Goal: Find specific page/section: Find specific page/section

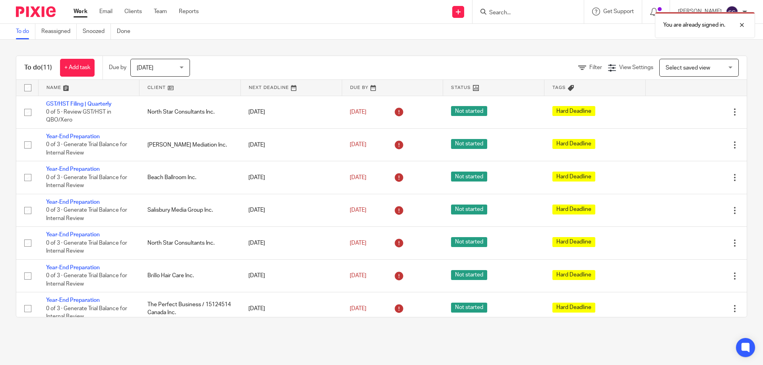
click at [555, 7] on form at bounding box center [530, 12] width 85 height 10
click at [545, 12] on div "You are already signed in." at bounding box center [567, 23] width 373 height 30
click at [534, 11] on input "Search" at bounding box center [523, 13] width 71 height 7
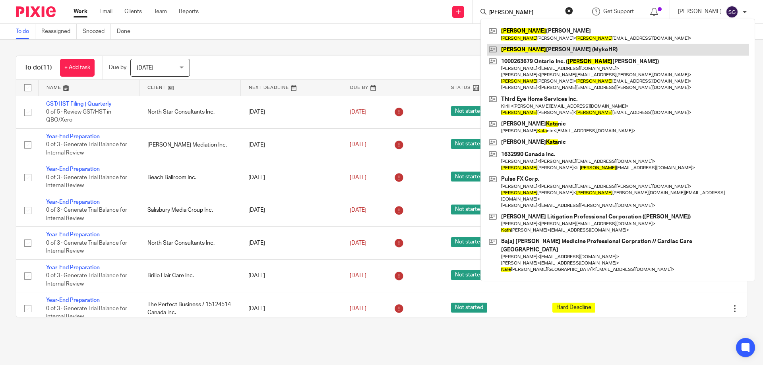
type input "[PERSON_NAME]"
click at [527, 48] on link at bounding box center [618, 50] width 262 height 12
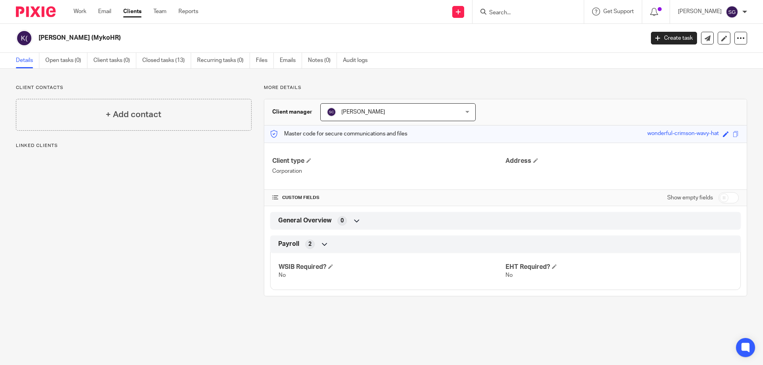
click at [514, 14] on input "Search" at bounding box center [523, 13] width 71 height 7
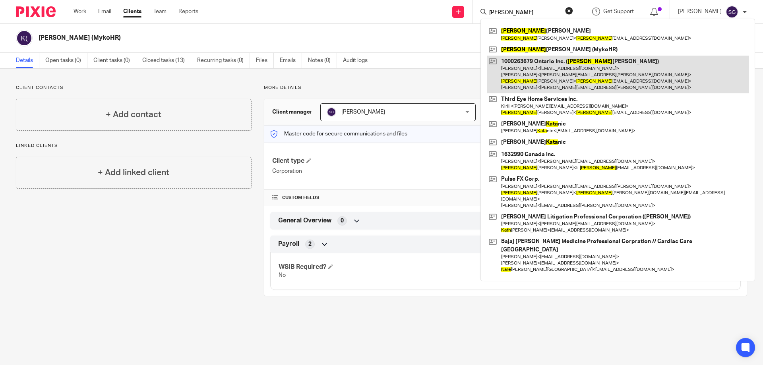
type input "[PERSON_NAME]"
click at [546, 77] on link at bounding box center [618, 75] width 262 height 38
